Goal: Information Seeking & Learning: Compare options

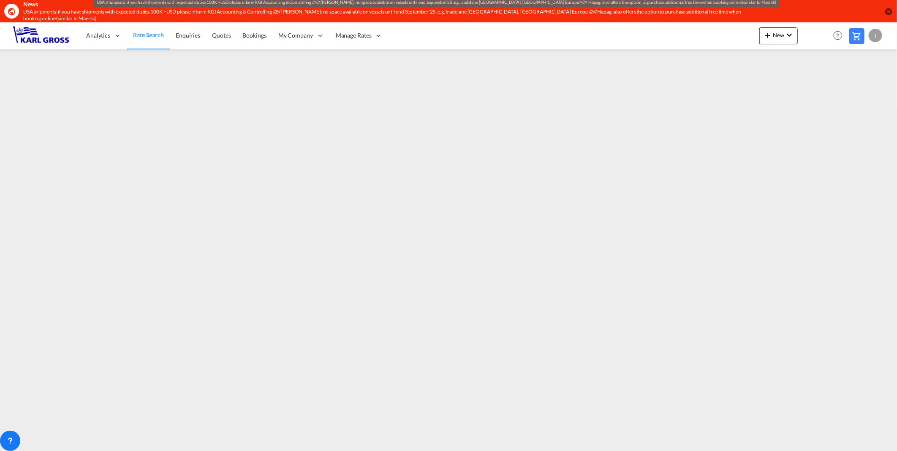
click at [329, 10] on div "USA shipments: if you have shipments with expected duties 100K +USD please info…" at bounding box center [391, 15] width 736 height 14
